Goal: Task Accomplishment & Management: Use online tool/utility

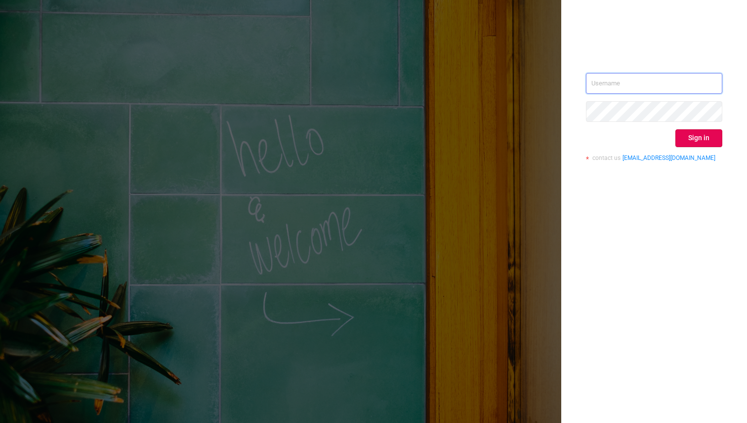
click at [606, 83] on input "text" at bounding box center [654, 83] width 136 height 21
type input "[EMAIL_ADDRESS][DOMAIN_NAME]"
click at [678, 143] on button "Sign in" at bounding box center [698, 138] width 47 height 18
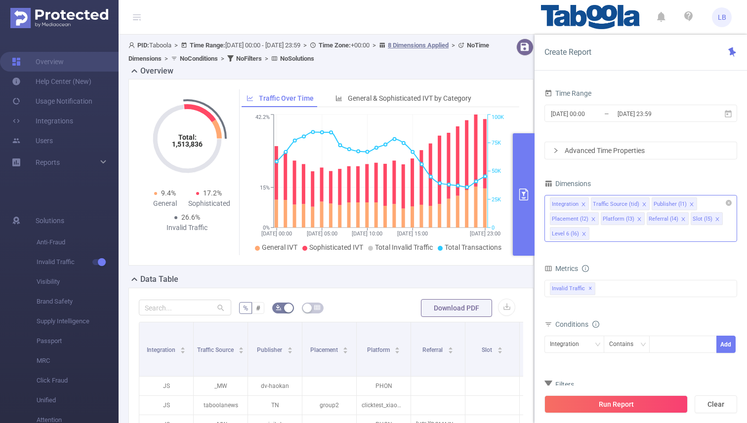
click at [585, 204] on icon "icon: close" at bounding box center [583, 204] width 5 height 5
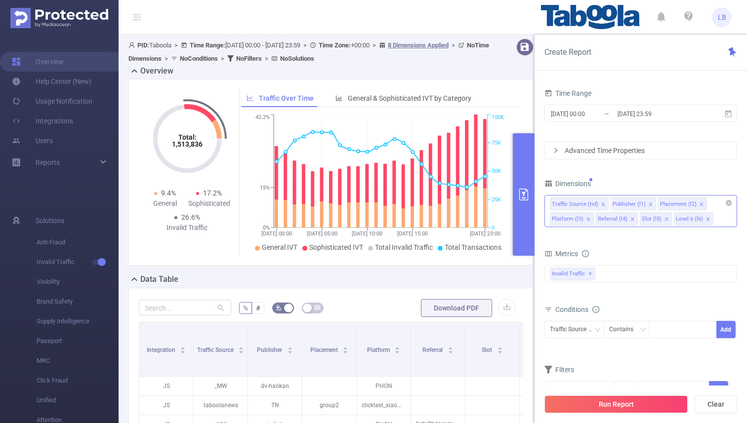
click at [585, 204] on div "Traffic Source (tid)" at bounding box center [575, 204] width 46 height 13
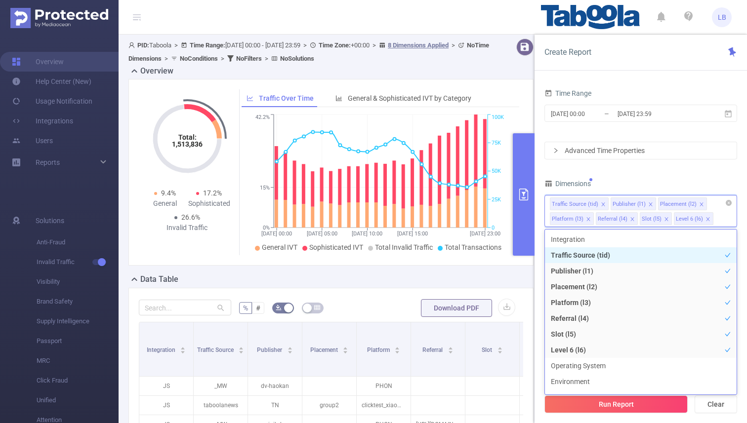
click at [600, 204] on icon "icon: close" at bounding box center [602, 204] width 5 height 5
click at [639, 203] on icon "icon: close" at bounding box center [640, 204] width 5 height 5
click at [677, 203] on icon "icon: close" at bounding box center [679, 204] width 5 height 5
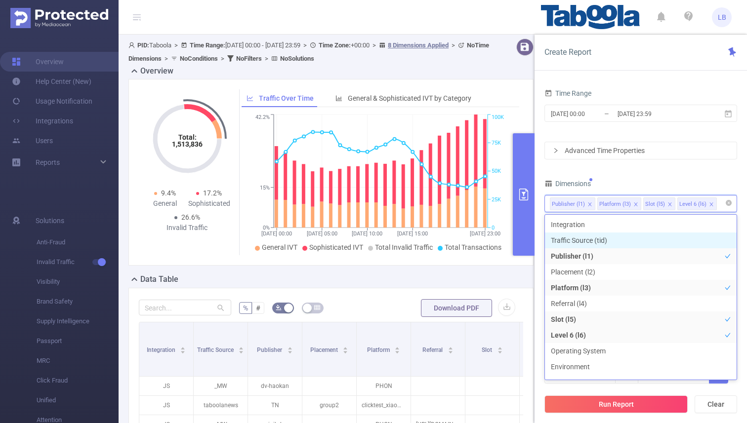
click at [635, 202] on icon "icon: close" at bounding box center [635, 204] width 5 height 5
click at [622, 203] on icon "icon: close" at bounding box center [623, 203] width 3 height 3
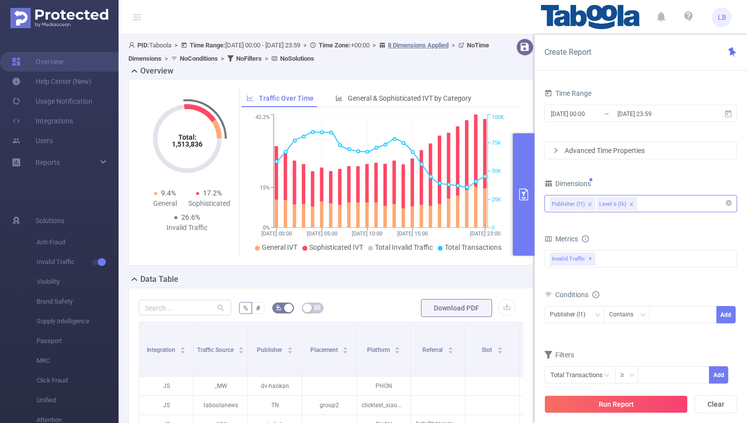
click at [663, 193] on div "Dimensions Publisher (l1) Level 6 (l6)" at bounding box center [640, 198] width 193 height 43
click at [626, 121] on span "[DATE] 00:00 _ [DATE] 23:59" at bounding box center [640, 113] width 193 height 17
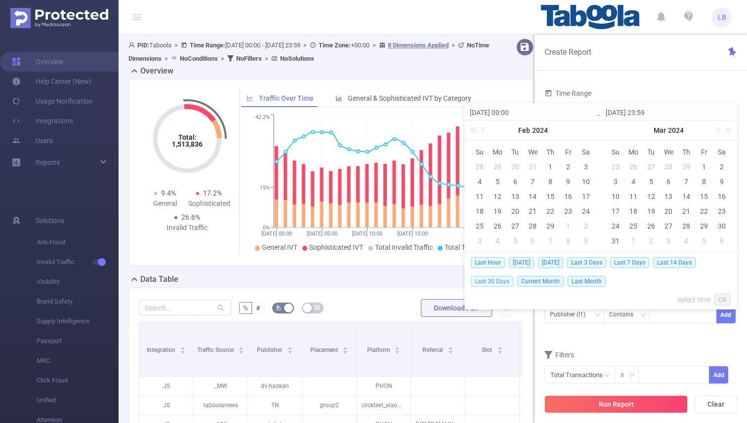
click at [497, 281] on span "Last 30 Days" at bounding box center [492, 281] width 42 height 11
type input "[DATE] 00:00"
type input "[DATE] 23:59"
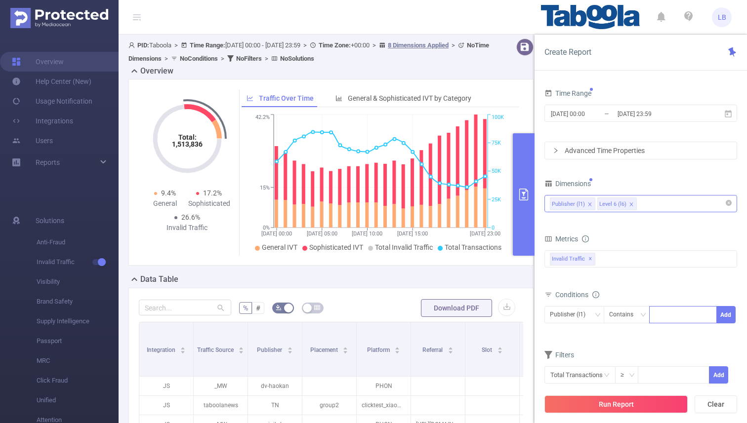
click at [659, 308] on div at bounding box center [682, 315] width 57 height 16
paste input "losatech-publisher"
type input "losatech-publisher"
click at [727, 314] on button "Add" at bounding box center [725, 314] width 19 height 17
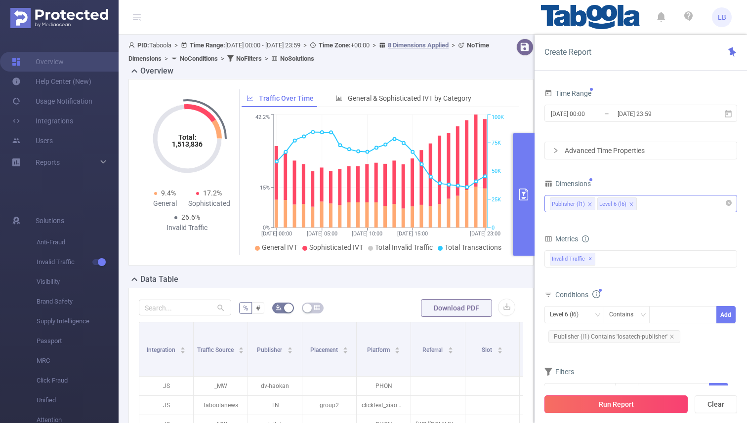
click at [613, 406] on button "Run Report" at bounding box center [615, 405] width 143 height 18
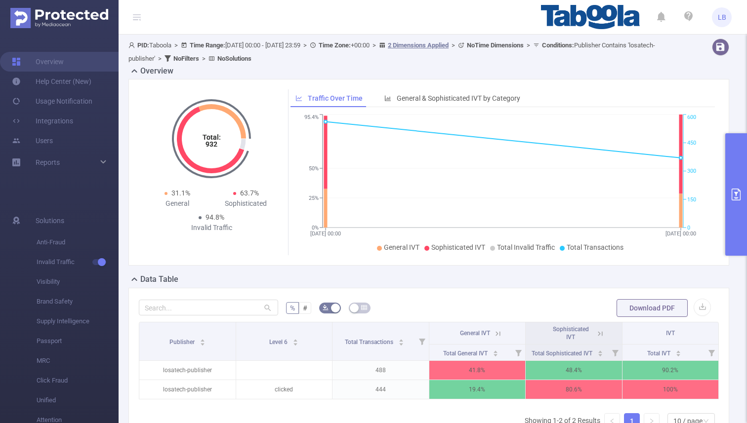
click at [493, 331] on icon at bounding box center [496, 333] width 12 height 10
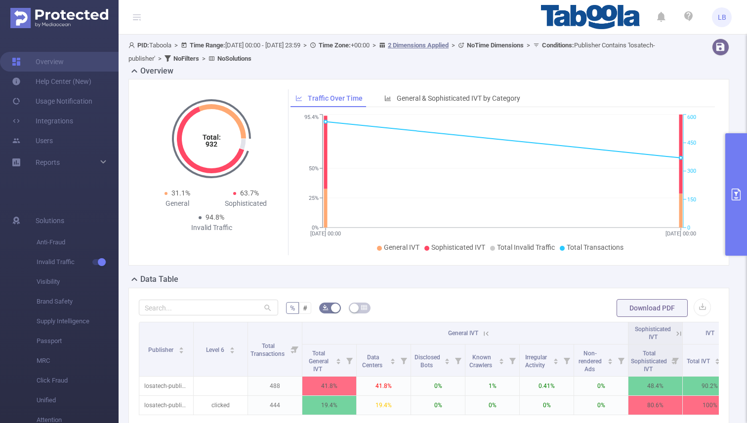
click at [487, 334] on icon at bounding box center [485, 333] width 9 height 9
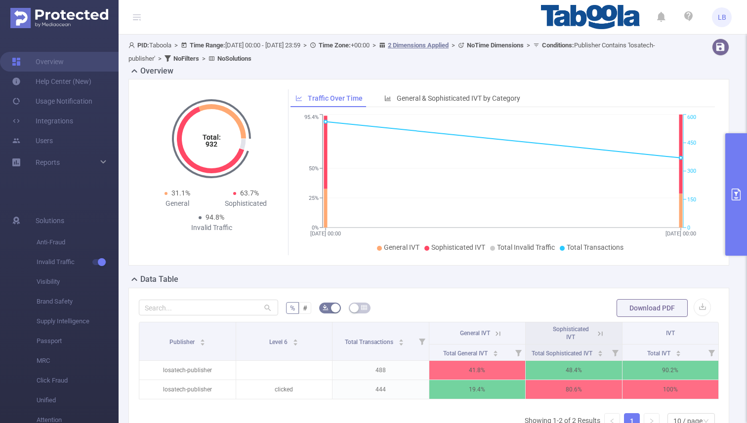
click at [594, 332] on icon at bounding box center [599, 333] width 12 height 10
